Goal: Transaction & Acquisition: Purchase product/service

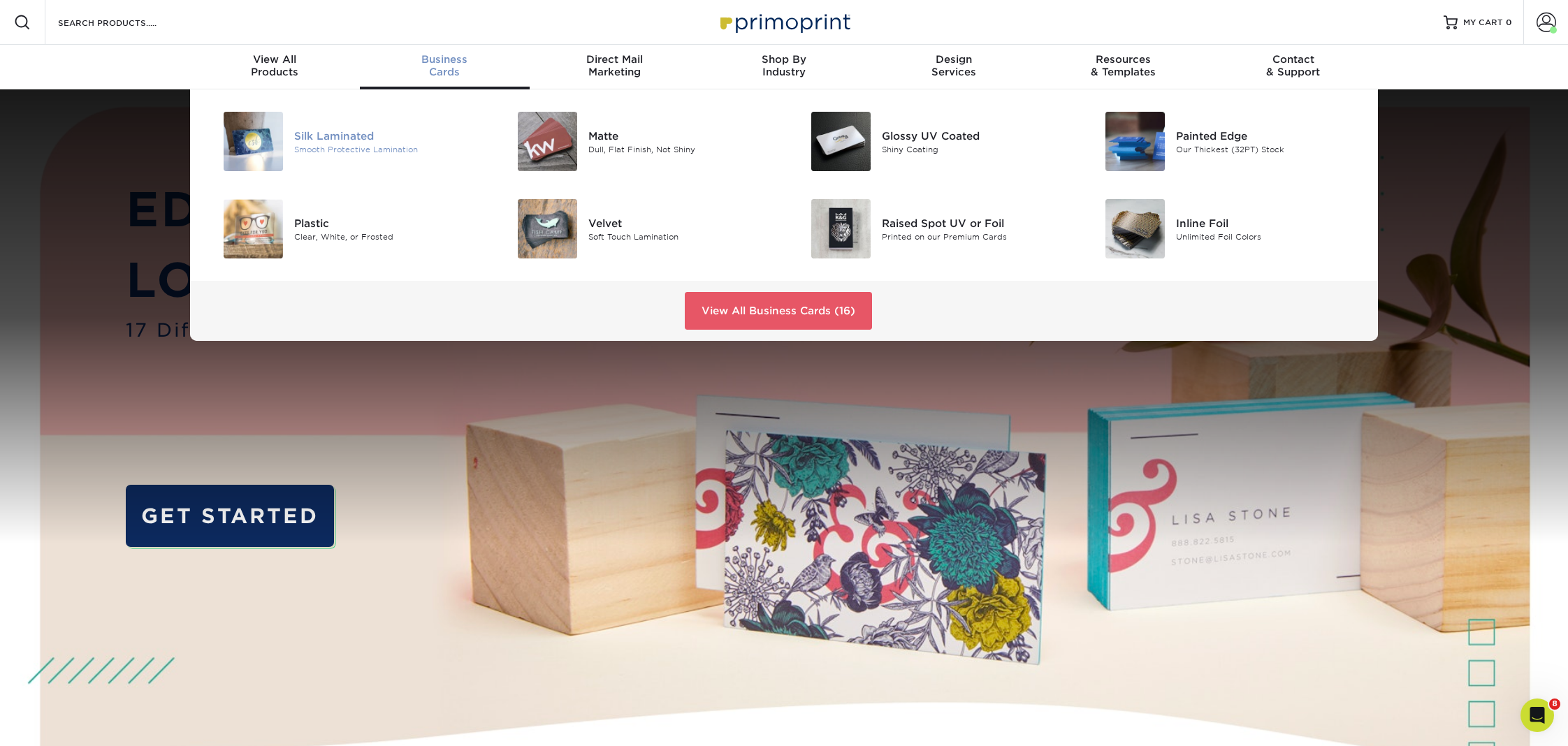
click at [365, 139] on div "Silk Laminated" at bounding box center [386, 135] width 185 height 15
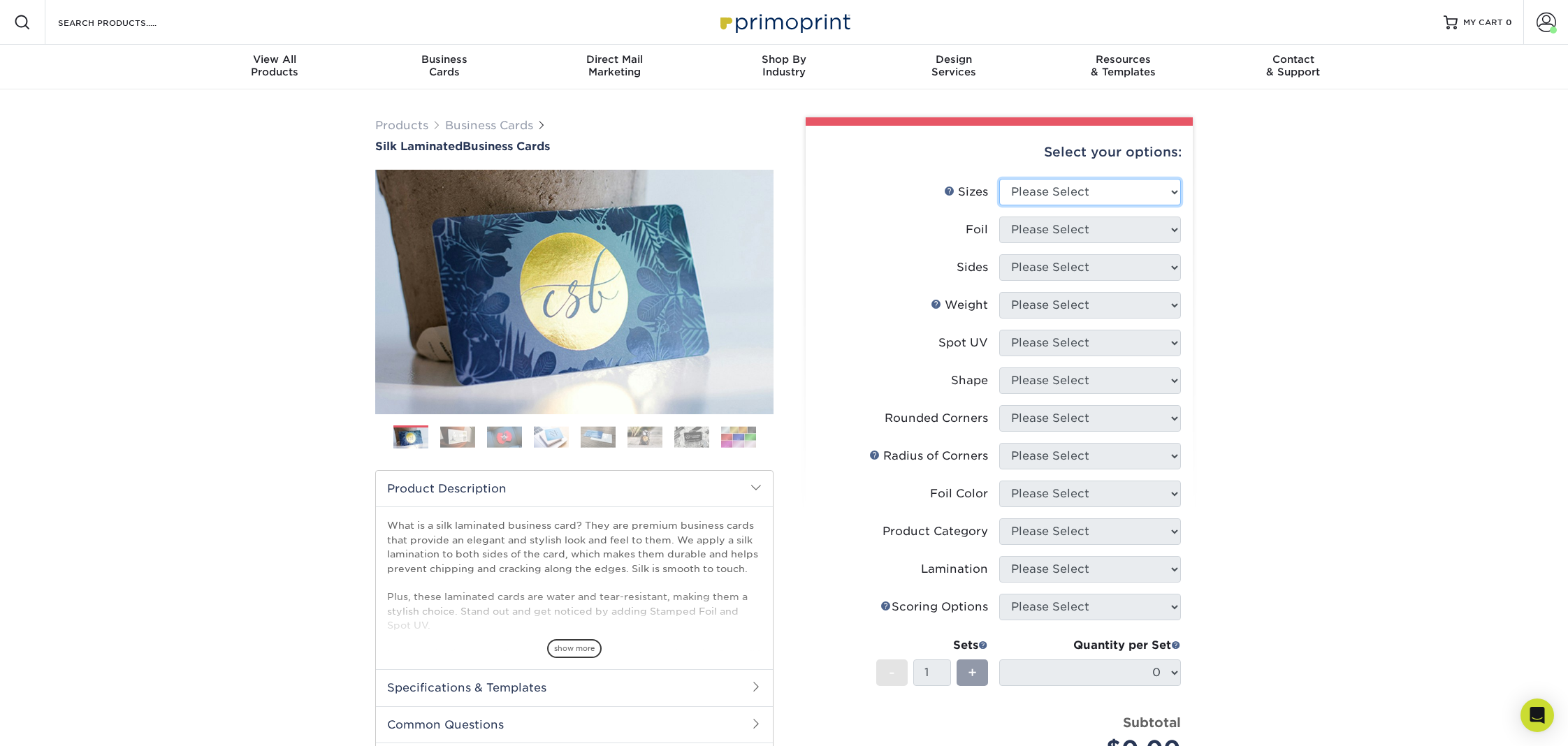
click at [1071, 188] on select "Please Select 1.5" x 3.5" - Mini 1.75" x 3.5" - Mini 2" x 2" - Square 2" x 3" -…" at bounding box center [1091, 192] width 182 height 26
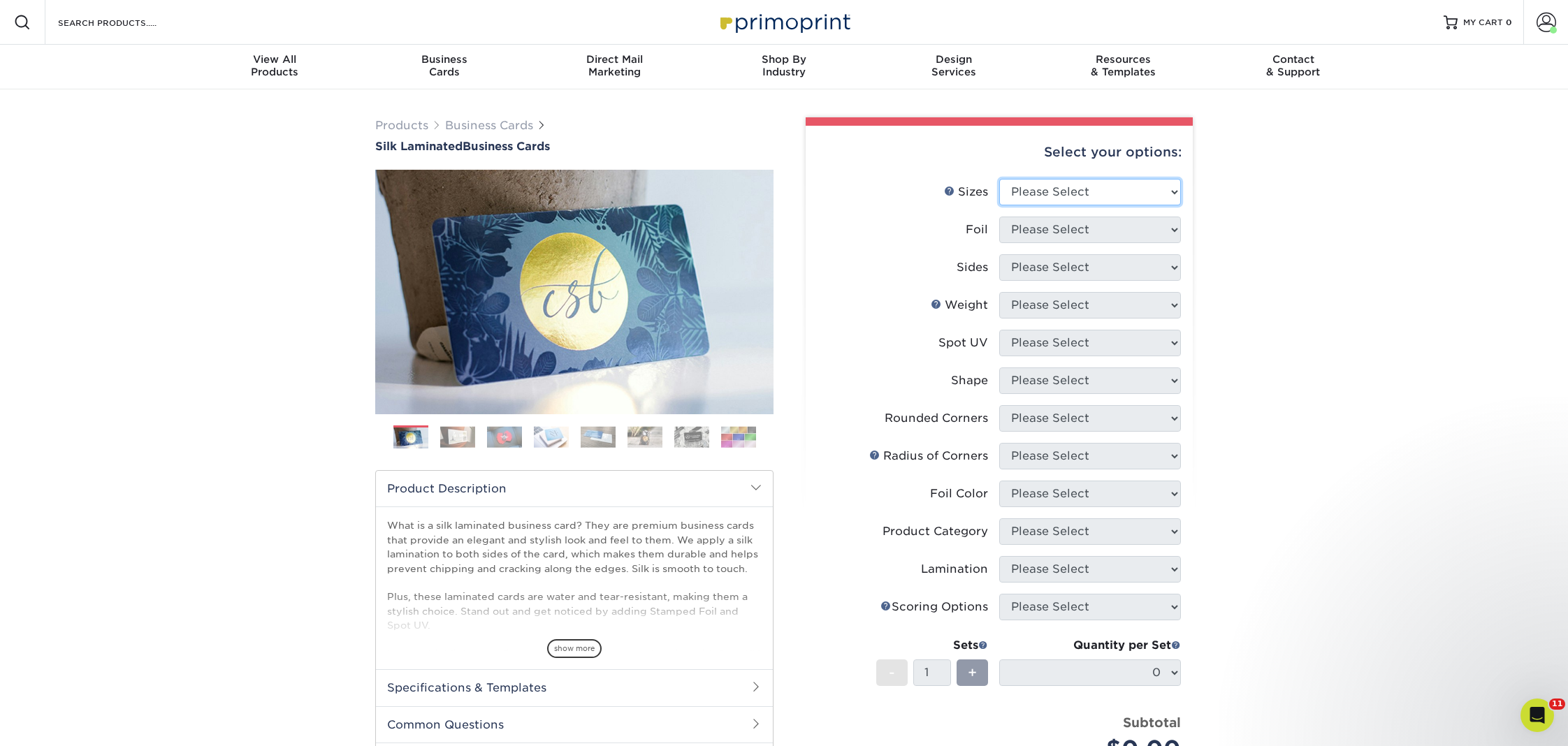
select select "2.00x3.50"
click at [1000, 179] on select "Please Select 1.5" x 3.5" - Mini 1.75" x 3.5" - Mini 2" x 2" - Square 2" x 3" -…" at bounding box center [1091, 192] width 182 height 26
click at [1044, 231] on select "Please Select Yes No" at bounding box center [1091, 230] width 182 height 26
select select "0"
click at [1000, 217] on select "Please Select Yes No" at bounding box center [1091, 230] width 182 height 26
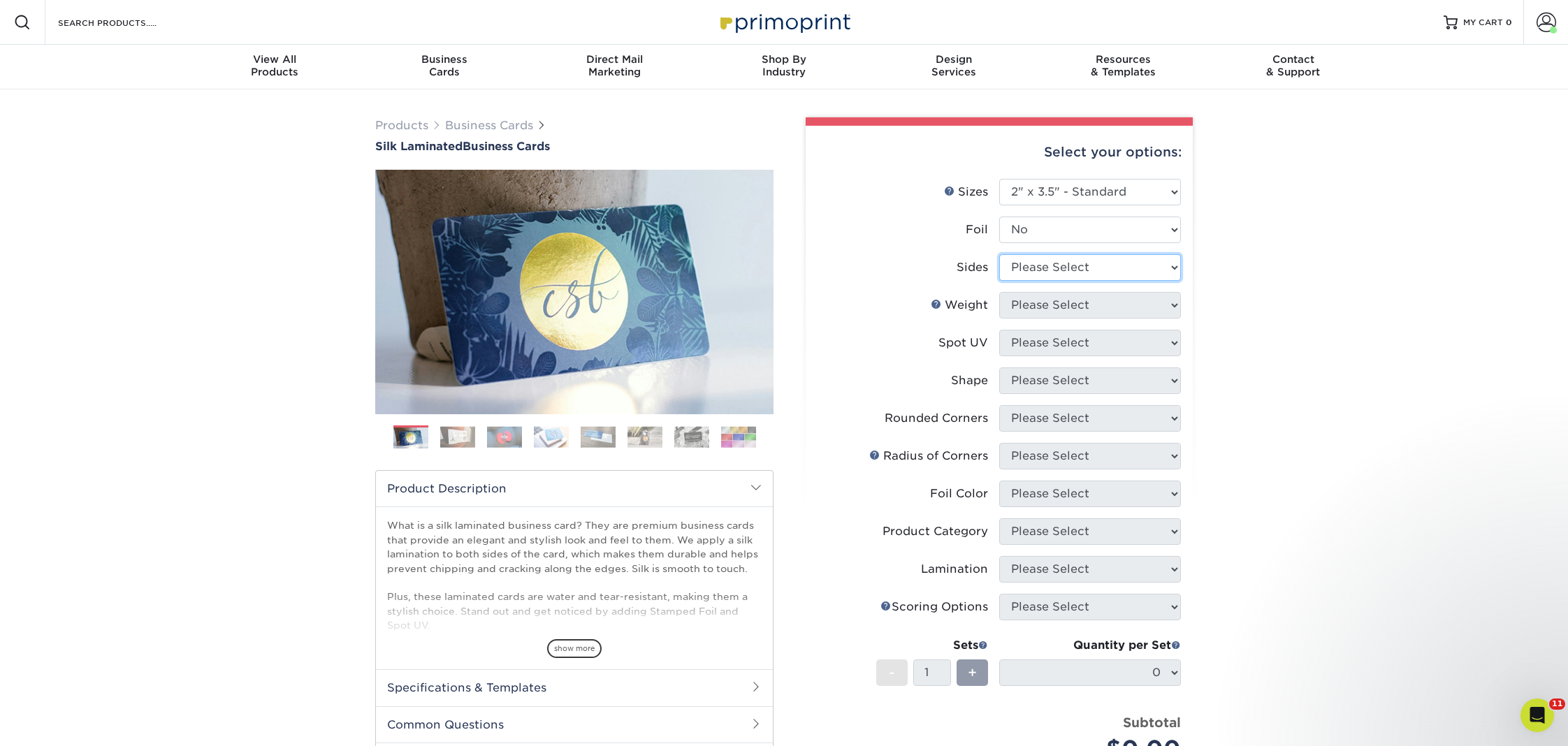
click at [1033, 264] on select "Please Select Print Both Sides Print Front Only" at bounding box center [1091, 267] width 182 height 26
select select "13abbda7-1d64-4f25-8bb2-c179b224825d"
click at [1000, 254] on select "Please Select Print Both Sides Print Front Only" at bounding box center [1091, 267] width 182 height 26
click at [1031, 310] on select "Please Select 16PT" at bounding box center [1091, 305] width 182 height 26
select select "16PT"
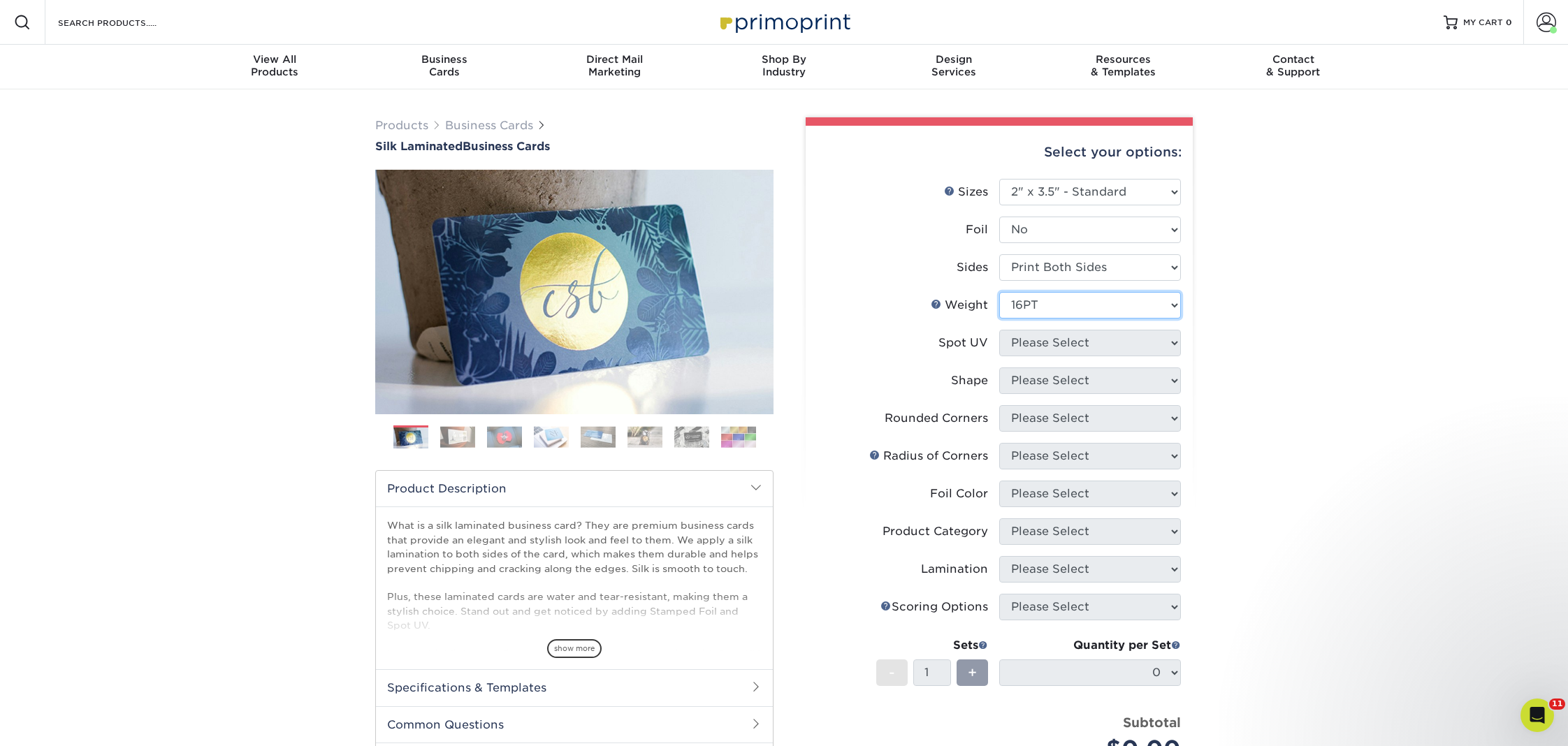
click at [1000, 292] on select "Please Select 16PT" at bounding box center [1091, 305] width 182 height 26
click at [1033, 343] on select "Please Select No Spot UV Front and Back (Both Sides) Front Only Back Only" at bounding box center [1091, 343] width 182 height 26
select select "3"
click at [1000, 330] on select "Please Select No Spot UV Front and Back (Both Sides) Front Only Back Only" at bounding box center [1091, 343] width 182 height 26
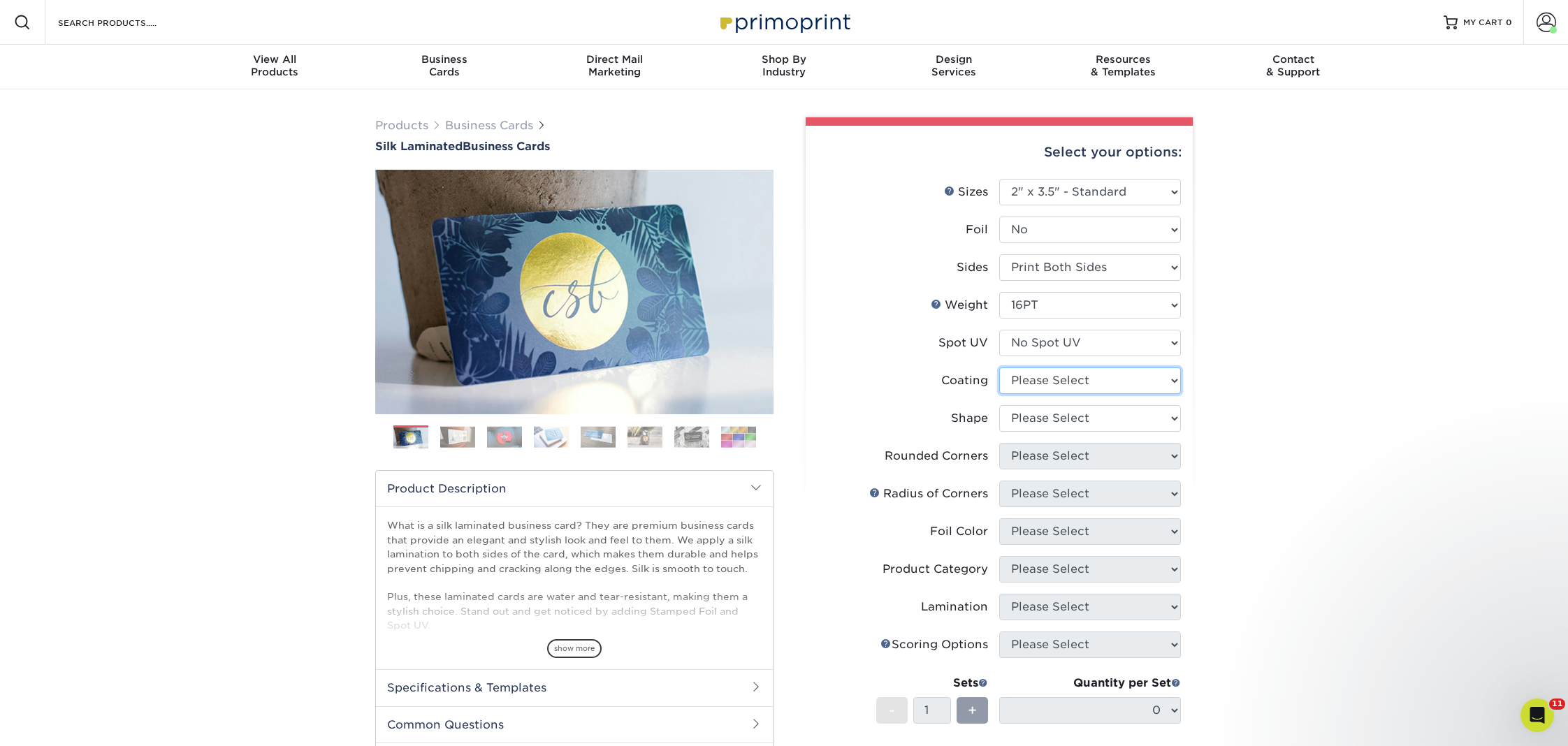
click at [1036, 389] on select at bounding box center [1091, 381] width 182 height 26
select select "3e7618de-abca-4bda-9f97-8b9129e913d8"
click at [1000, 368] on select at bounding box center [1091, 381] width 182 height 26
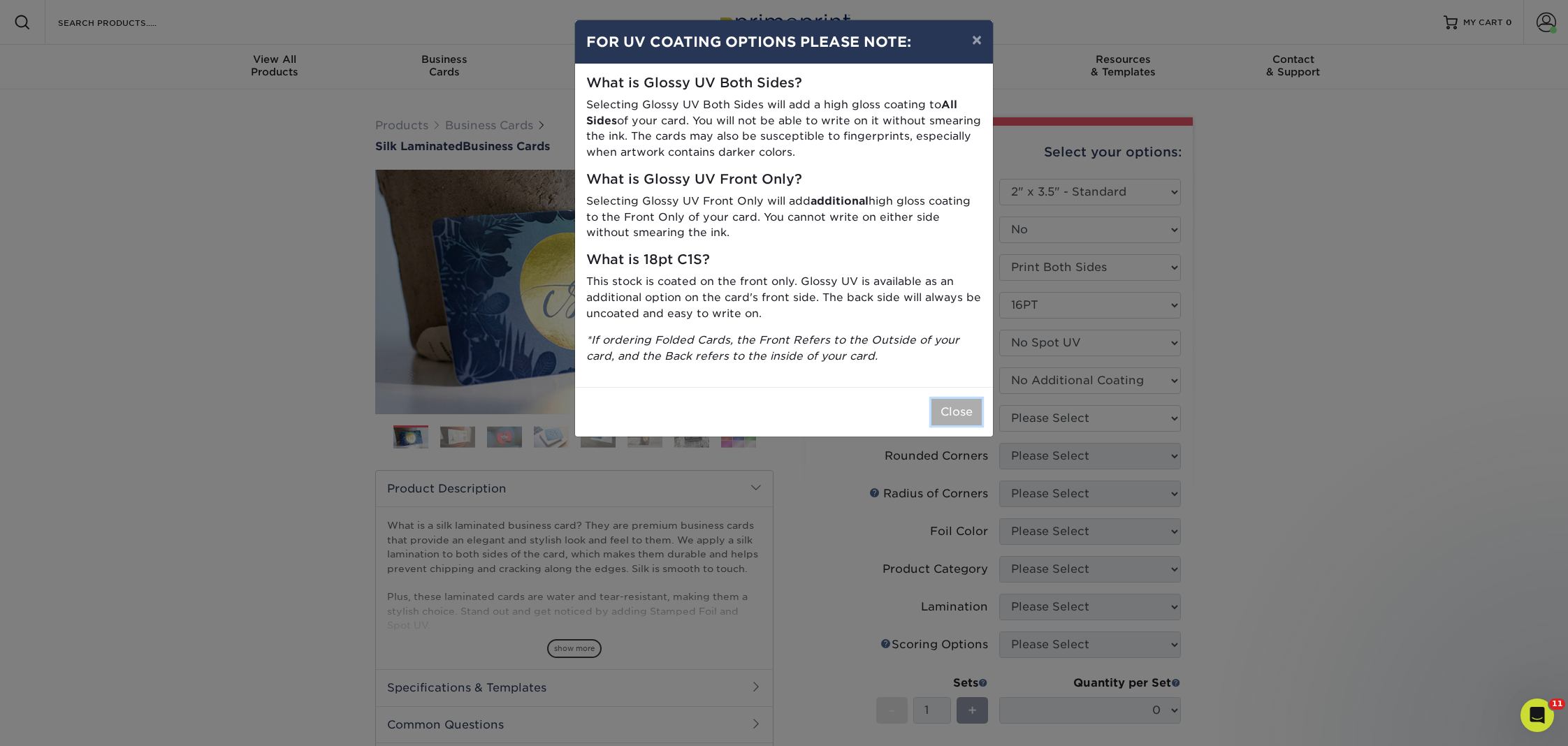
click at [966, 414] on button "Close" at bounding box center [957, 412] width 50 height 26
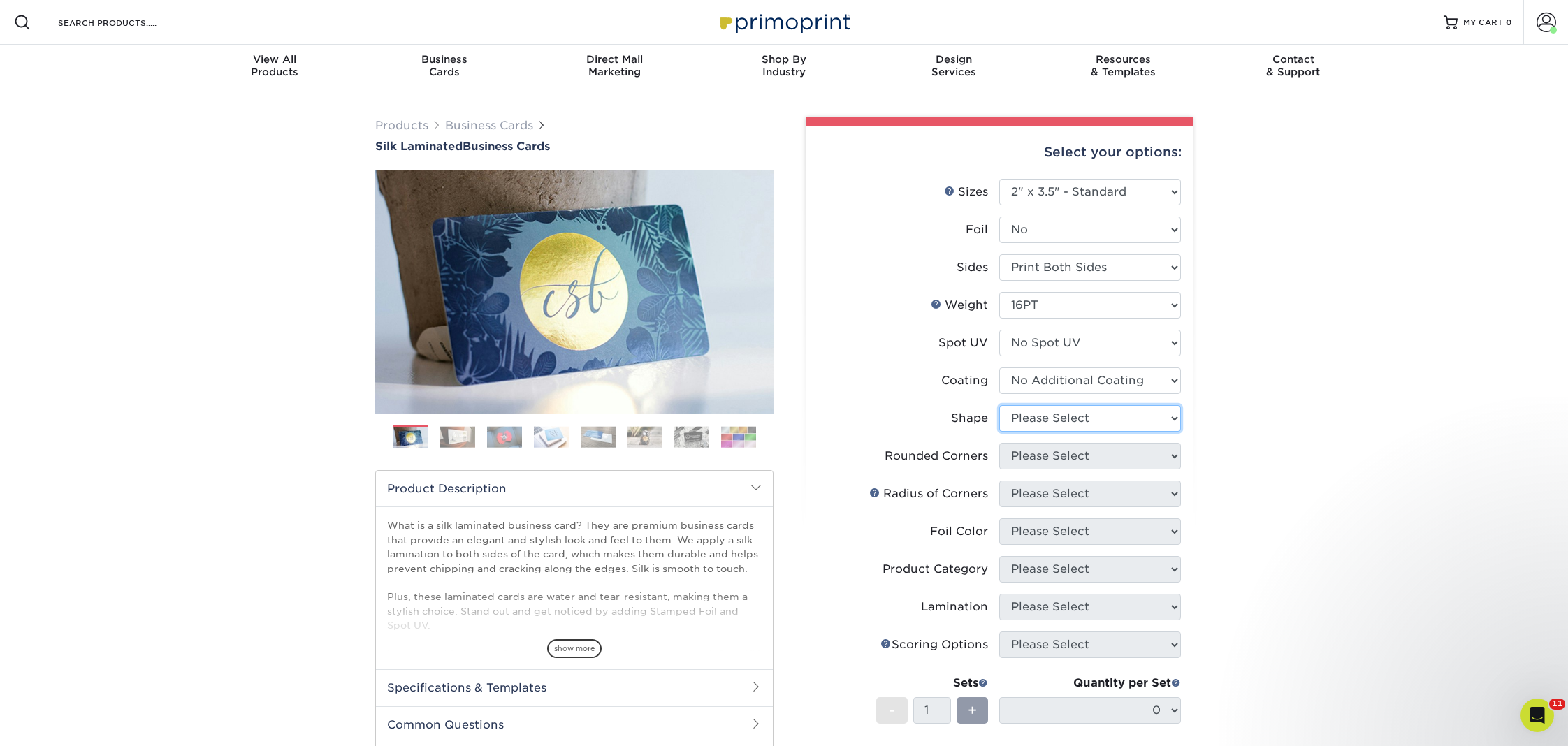
click at [1047, 428] on select "Please Select Standard Oval" at bounding box center [1091, 418] width 182 height 26
select select "standard"
click at [1000, 405] on select "Please Select Standard Oval" at bounding box center [1091, 418] width 182 height 26
click at [1040, 456] on select "Please Select Yes - Round 2 Corners Yes - Round 4 Corners No" at bounding box center [1091, 456] width 182 height 26
select select "0"
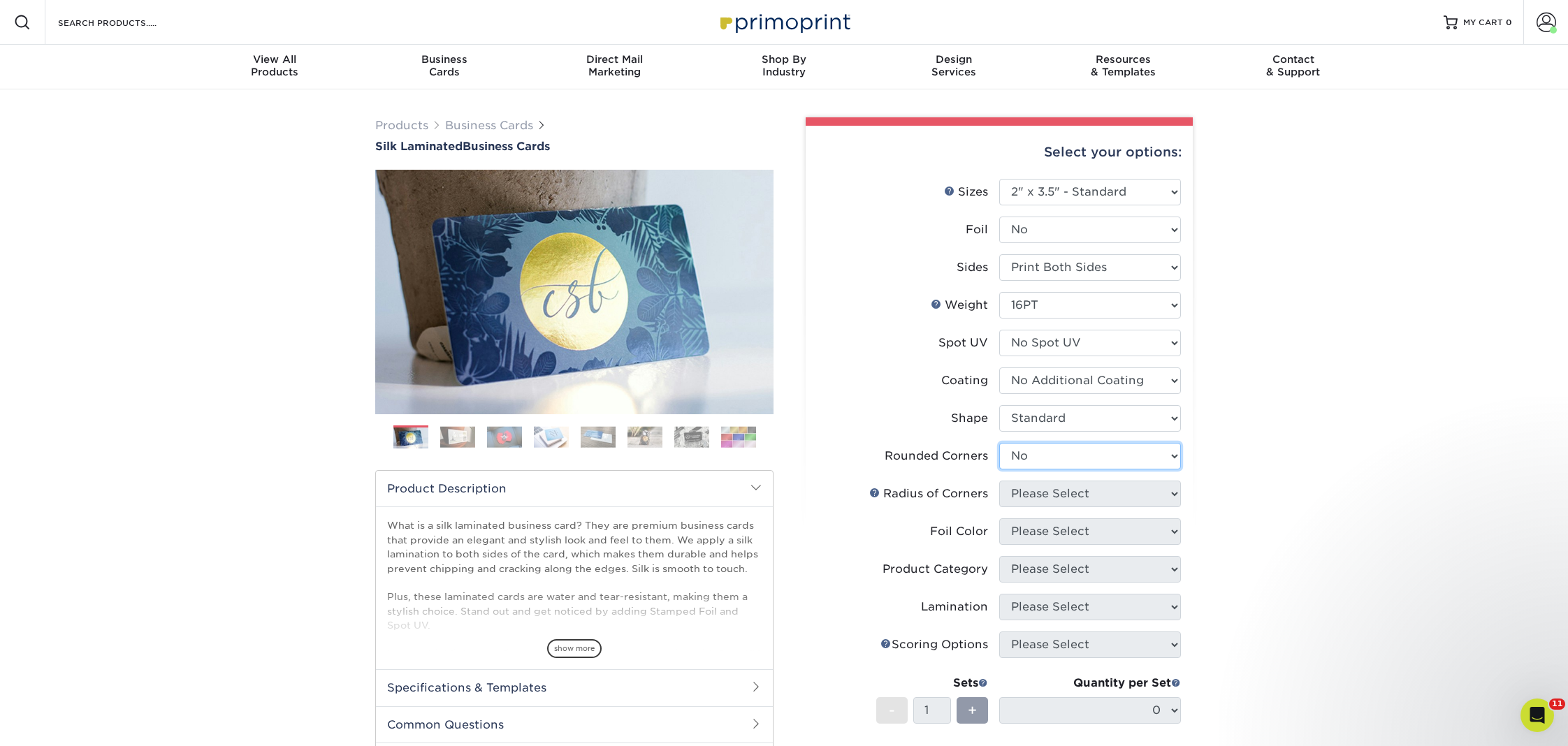
click at [1000, 443] on select "Please Select Yes - Round 2 Corners Yes - Round 4 Corners No" at bounding box center [1091, 456] width 182 height 26
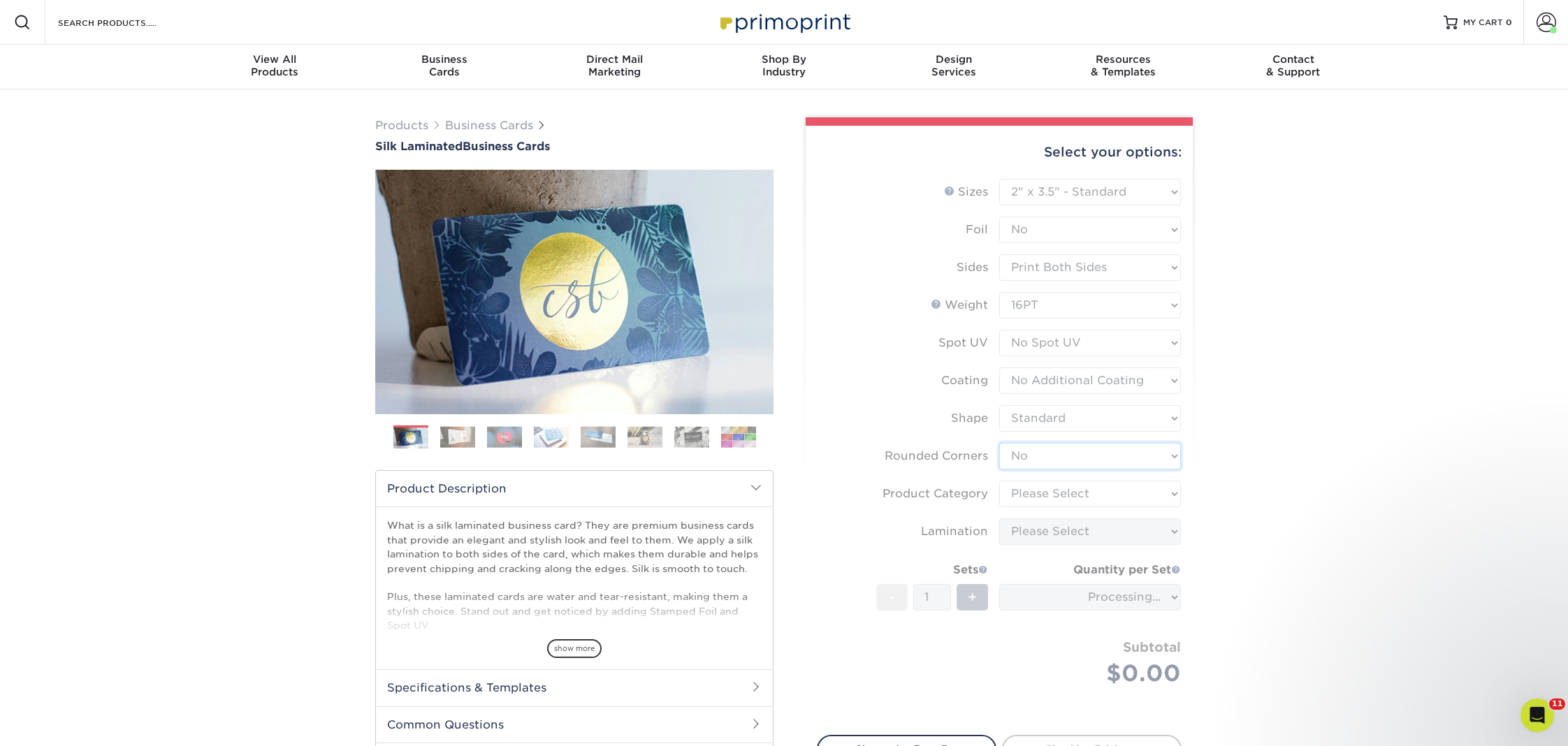
type input "1f3c18b4-aeb9-48d2-bf4e-2717716f1703"
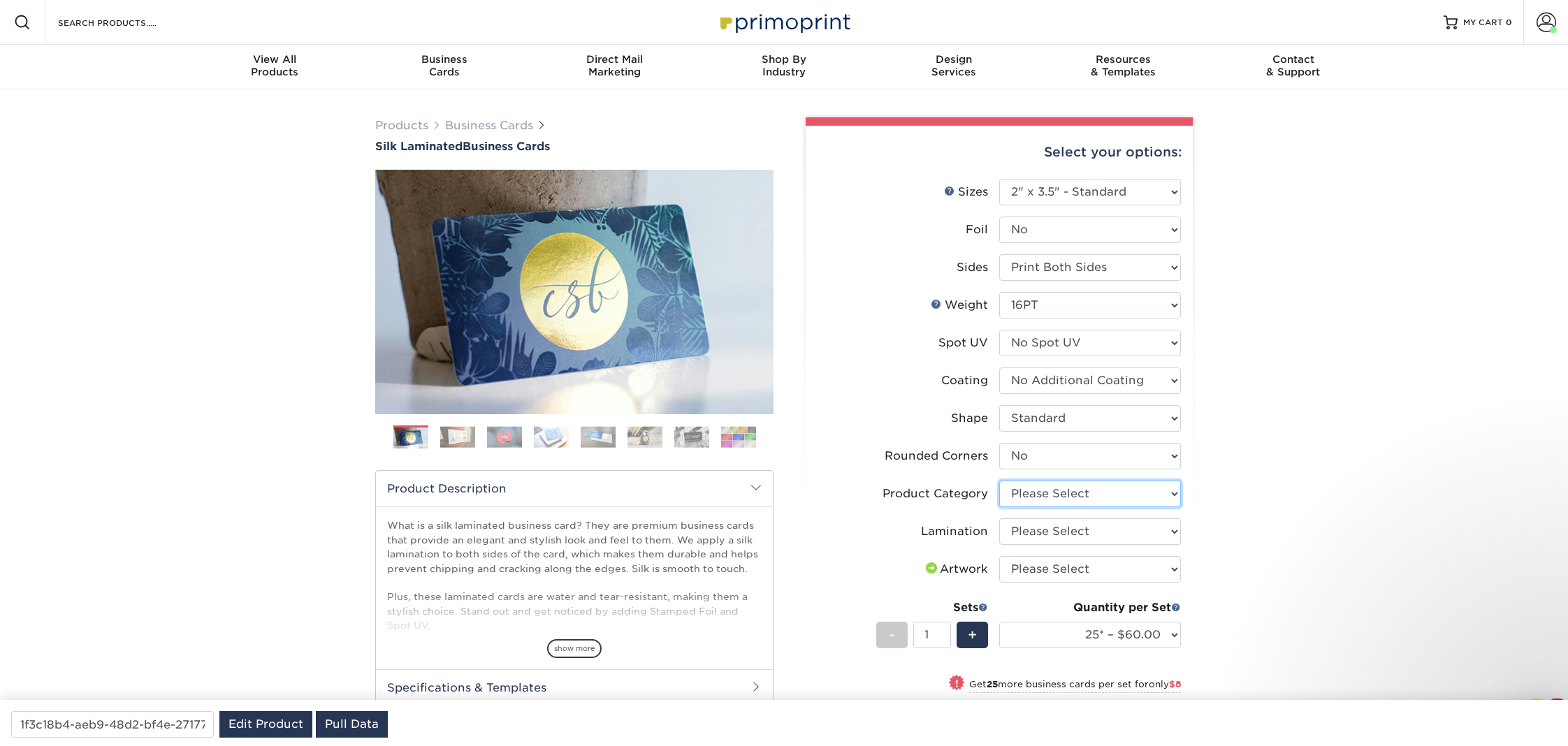
click at [1057, 496] on select "Please Select Business Cards" at bounding box center [1091, 494] width 182 height 26
select select "3b5148f1-0588-4f88-a218-97bcfdce65c1"
click at [1000, 481] on select "Please Select Business Cards" at bounding box center [1091, 494] width 182 height 26
click at [1052, 530] on select "Please Select Silk" at bounding box center [1091, 532] width 182 height 26
select select "ccacb42f-45f7-42d3-bbd3-7c8421cf37f0"
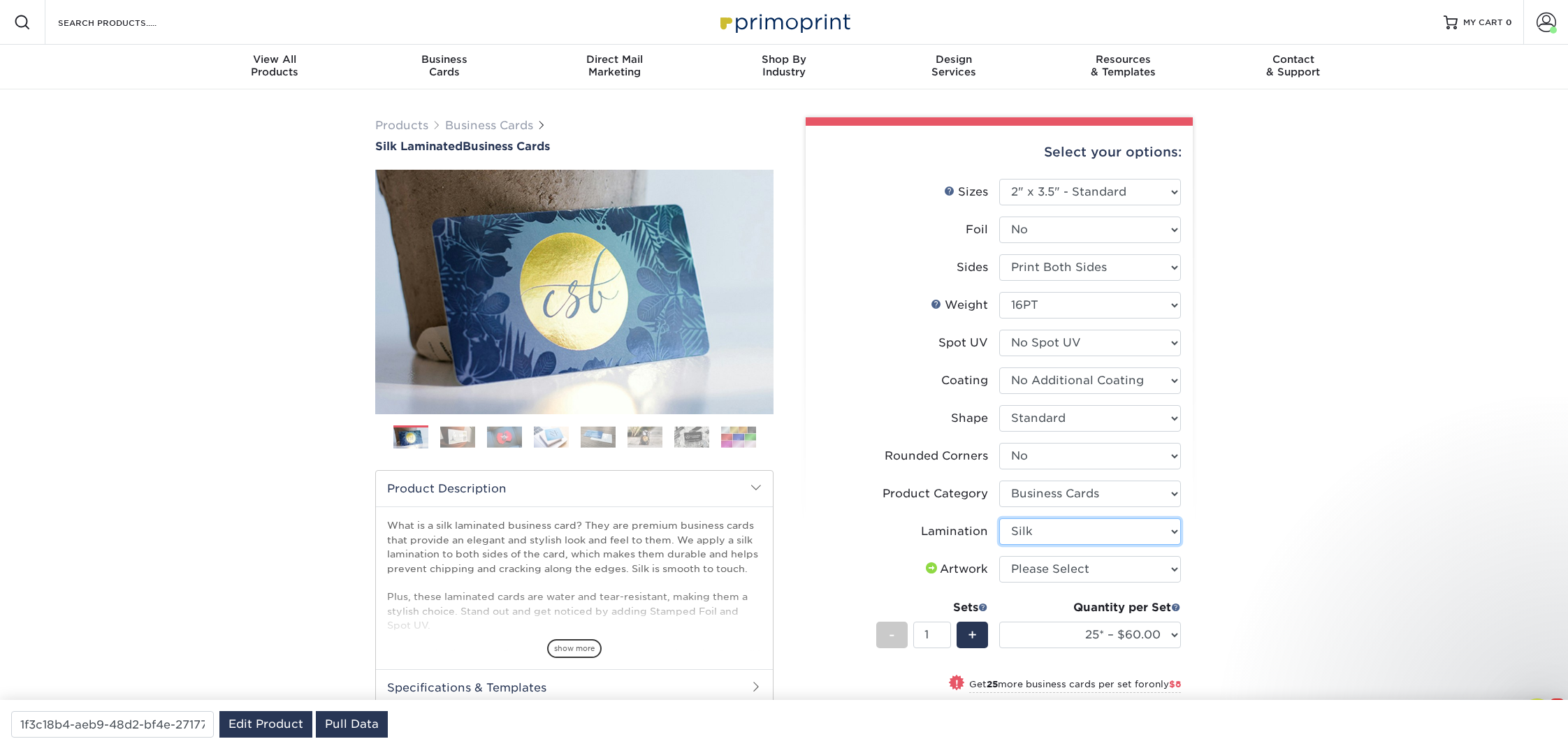
click at [1000, 518] on select "Please Select Silk" at bounding box center [1091, 532] width 182 height 26
click at [1115, 633] on select "25* – $60.00 50* – $68.00 75* – $76.00 100* – $84.00 250* – $92.00 500 – $96.00…" at bounding box center [1091, 635] width 182 height 26
click at [1080, 572] on select "Please Select I will upload files I need a design - $100" at bounding box center [1091, 569] width 182 height 26
select select "upload"
click at [1000, 556] on select "Please Select I will upload files I need a design - $100" at bounding box center [1091, 569] width 182 height 26
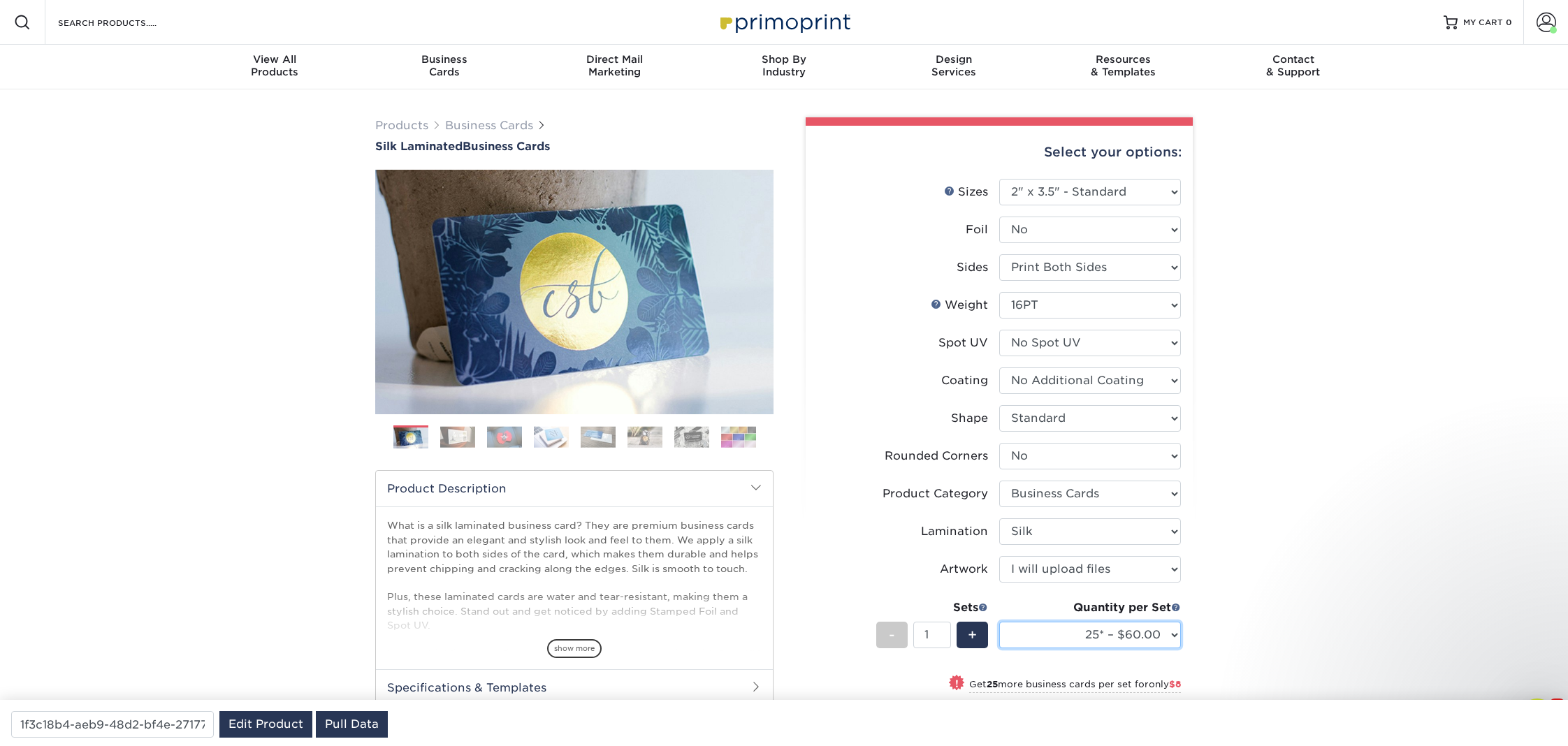
click at [1175, 623] on select "25* – $60.00 50* – $68.00 75* – $76.00 100* – $84.00 250* – $92.00 500 – $96.00…" at bounding box center [1091, 635] width 182 height 26
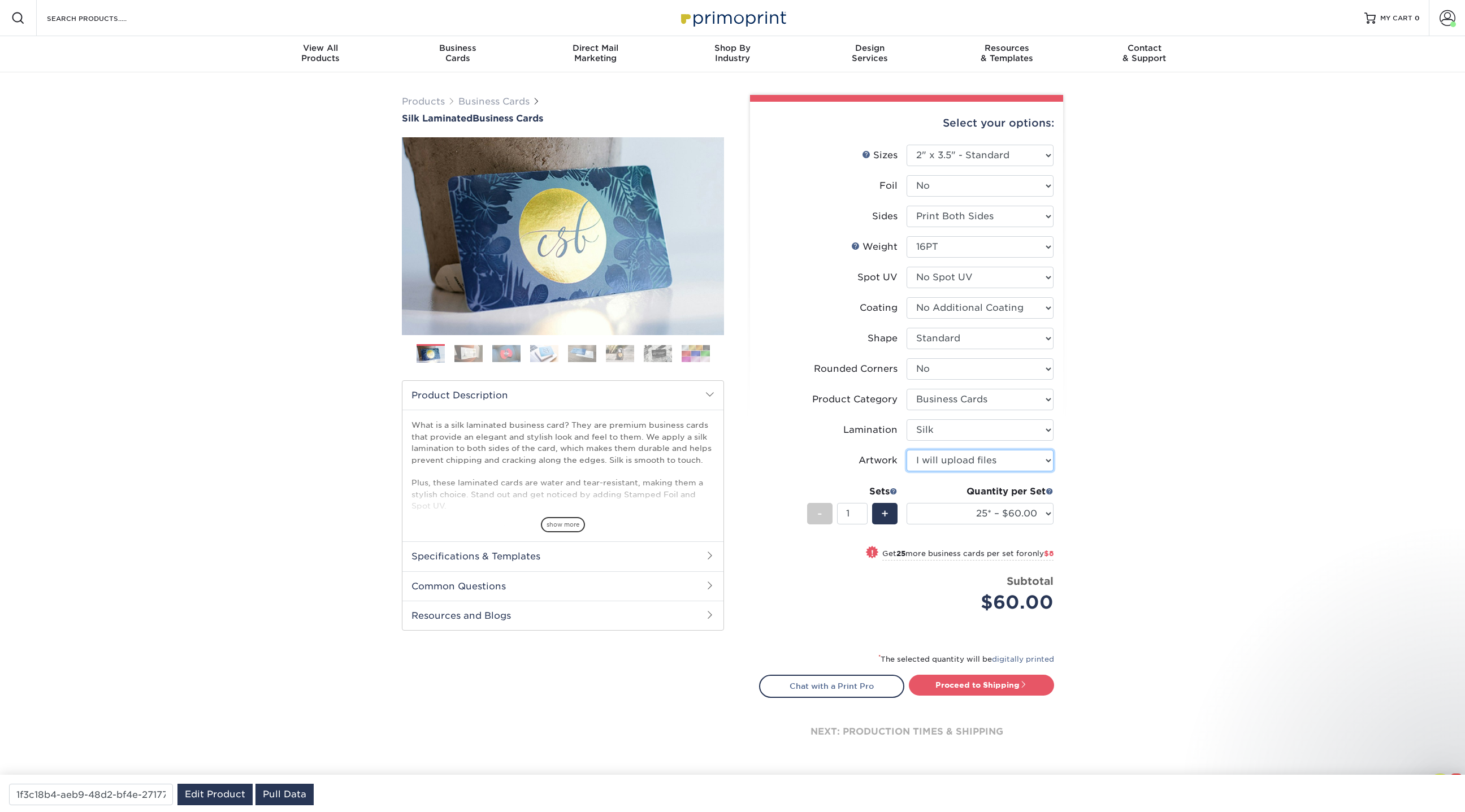
click at [990, 464] on select "Please Select I will upload files I need a design - $100" at bounding box center [980, 460] width 147 height 21
click at [1025, 512] on select "25* – $60.00 50* – $68.00 75* – $76.00 100* – $84.00 250* – $92.00 500 – $96.00…" at bounding box center [980, 514] width 147 height 21
click at [906, 503] on select "25* – $60.00 50* – $68.00 75* – $76.00 100* – $84.00 250* – $92.00 500 – $96.00…" at bounding box center [980, 514] width 147 height 21
click at [1045, 516] on select "25* – $60.00 50* – $68.00 75* – $76.00 100* – $84.00 250* – $92.00 500 – $96.00…" at bounding box center [980, 514] width 147 height 21
click at [906, 503] on select "25* – $60.00 50* – $68.00 75* – $76.00 100* – $84.00 250* – $92.00 500 – $96.00…" at bounding box center [980, 514] width 147 height 21
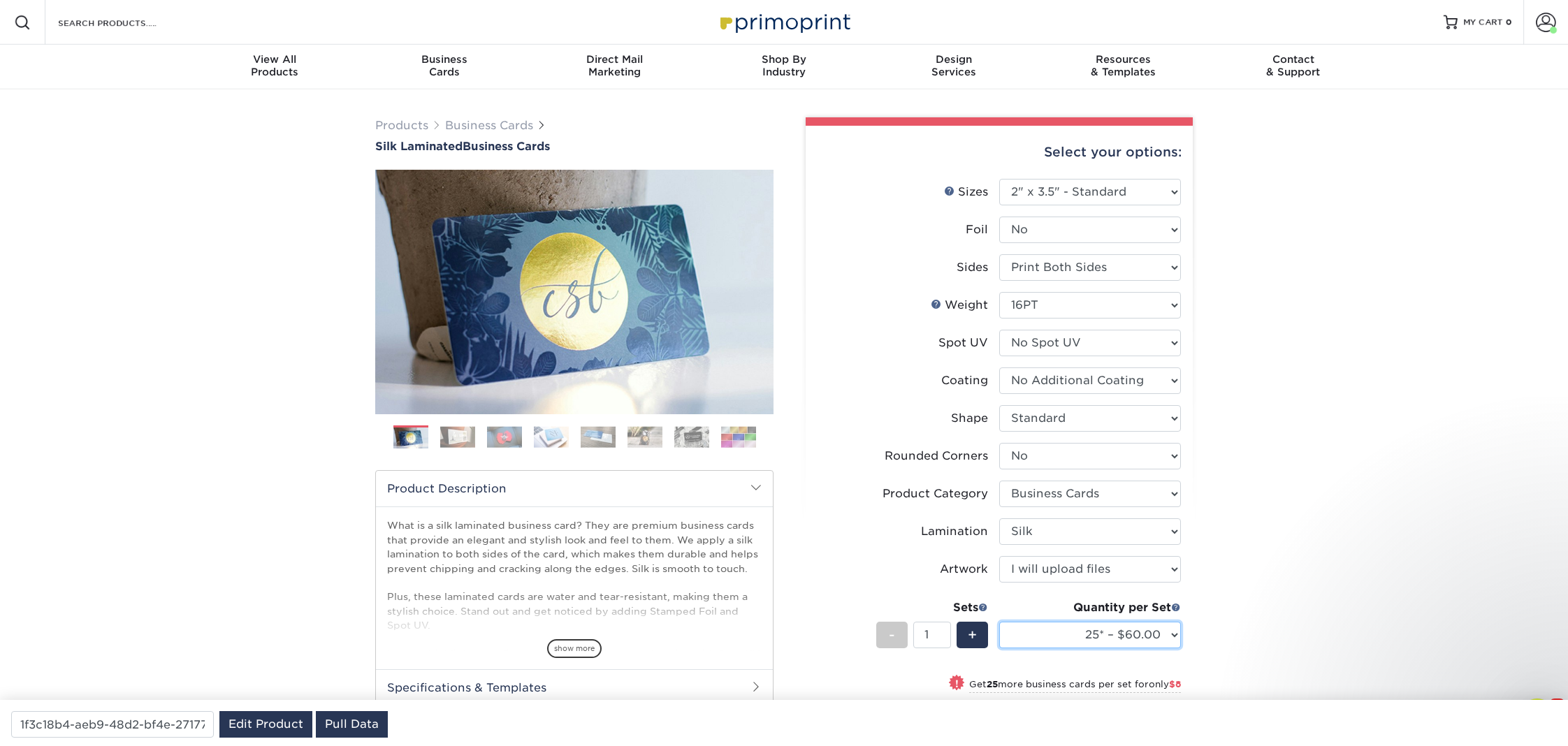
click at [1092, 635] on select "25* – $60.00 50* – $68.00 75* – $76.00 100* – $84.00 250* – $92.00 500 – $96.00…" at bounding box center [1091, 635] width 182 height 26
click at [1000, 622] on select "25* – $60.00 50* – $68.00 75* – $76.00 100* – $84.00 250* – $92.00 500 – $96.00…" at bounding box center [1091, 635] width 182 height 26
click at [1043, 639] on select "25* – $60.00 50* – $68.00 75* – $76.00 100* – $84.00 250* – $92.00 500 – $96.00…" at bounding box center [1091, 635] width 182 height 26
select select "1000 – $128.00"
click at [1000, 622] on select "25* – $60.00 50* – $68.00 75* – $76.00 100* – $84.00 250* – $92.00 500 – $96.00…" at bounding box center [1091, 635] width 182 height 26
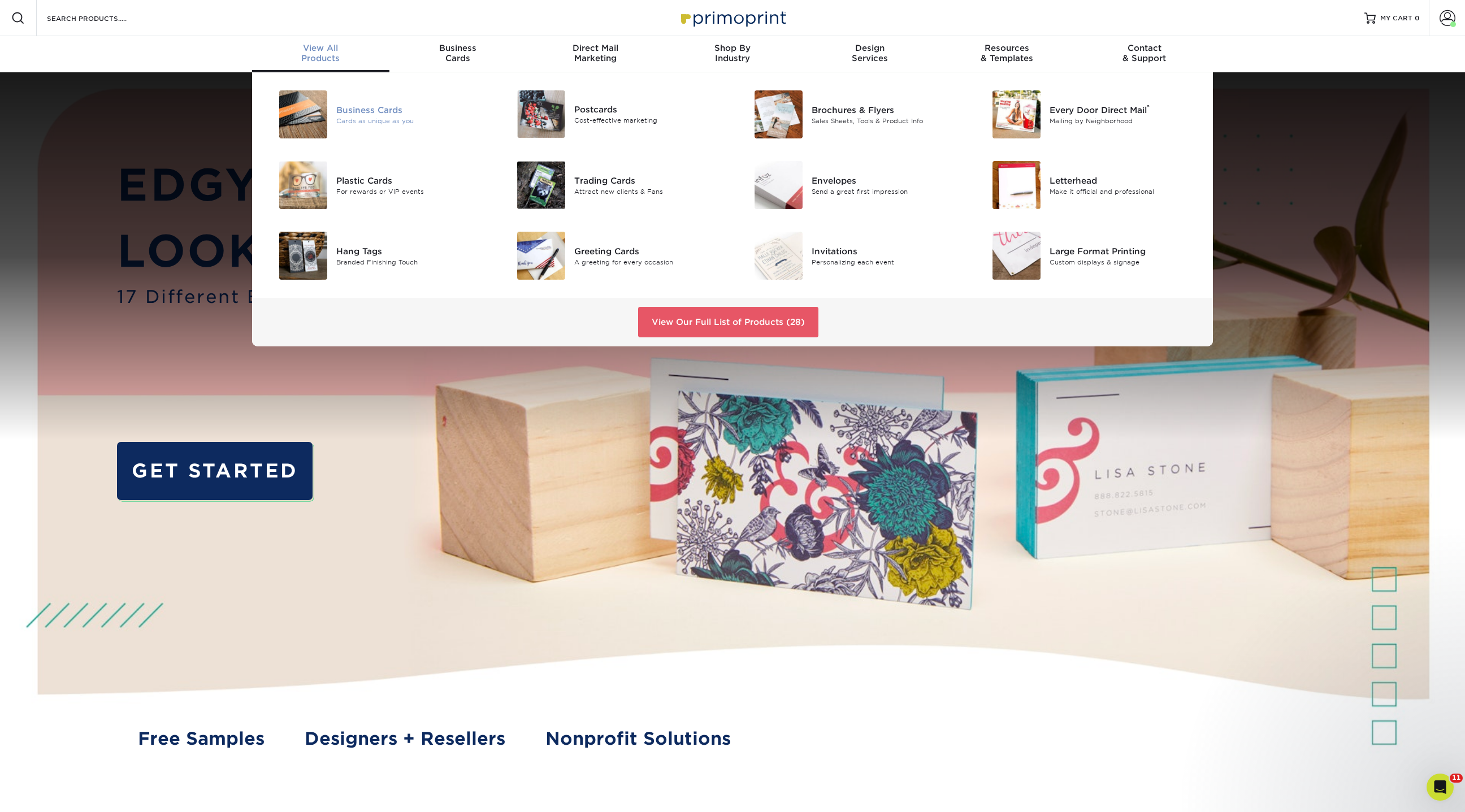
click at [360, 105] on div "Business Cards" at bounding box center [411, 109] width 150 height 12
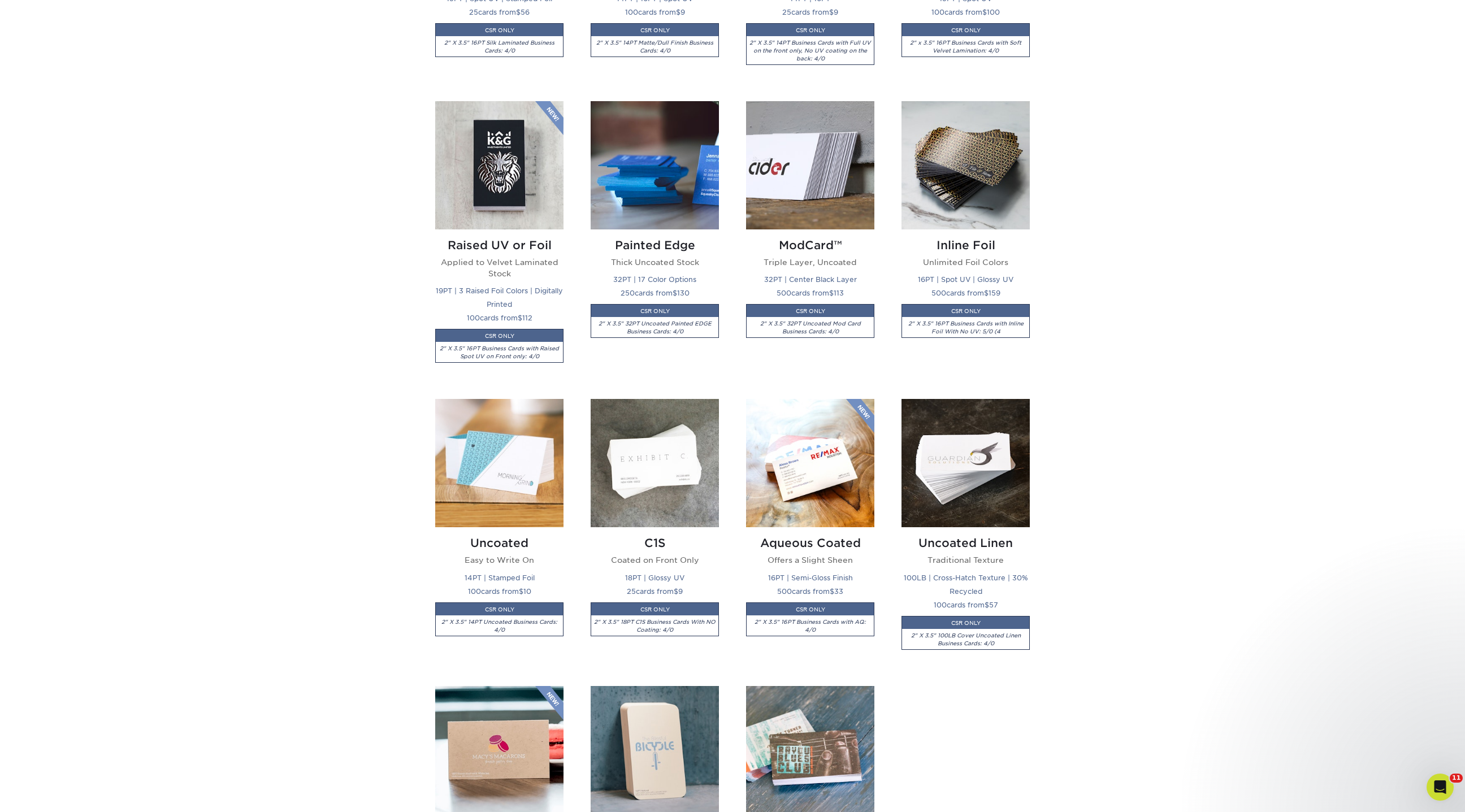
scroll to position [754, 0]
